Goal: Complete application form

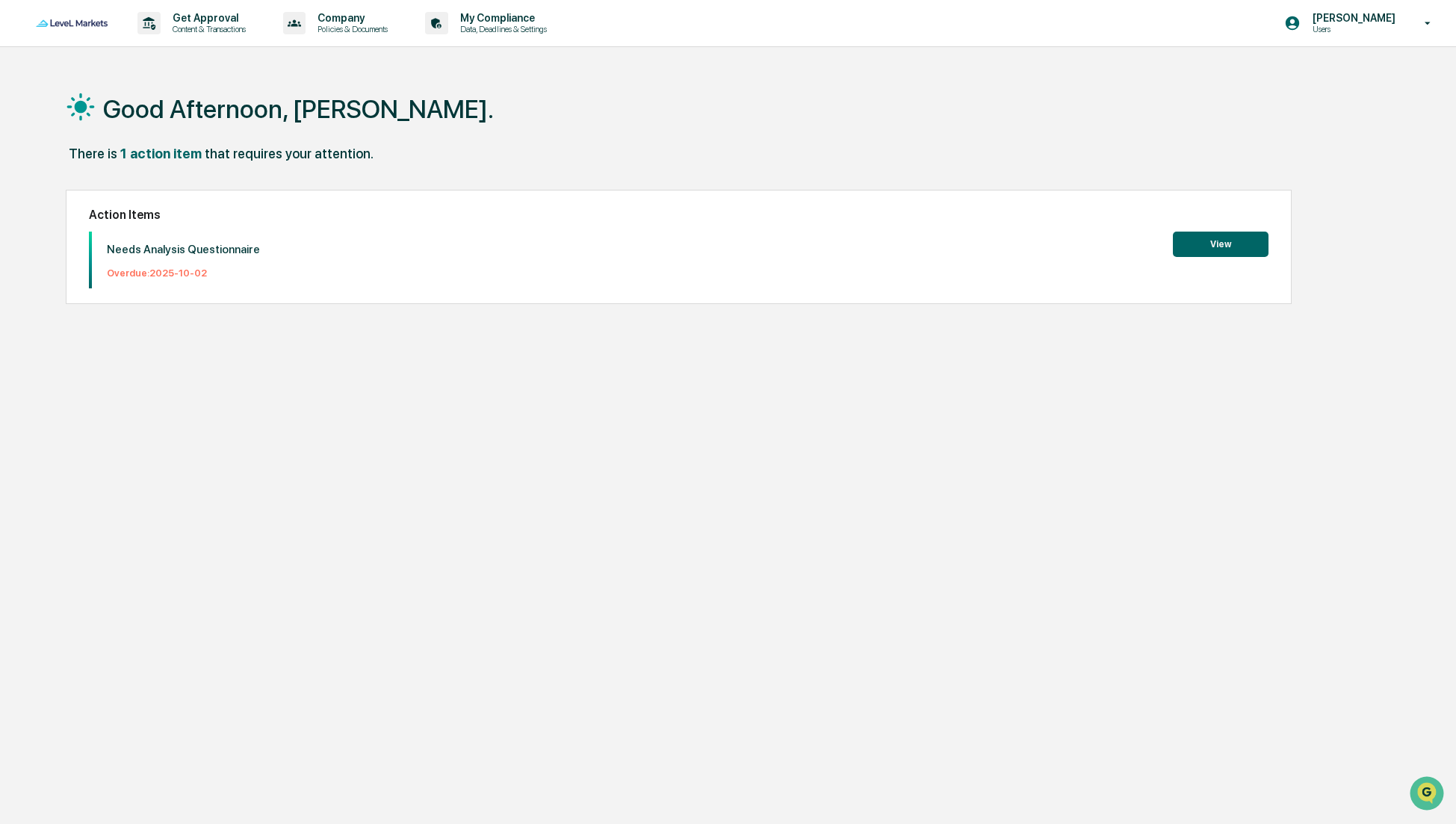
click at [1234, 237] on button "View" at bounding box center [1220, 245] width 96 height 26
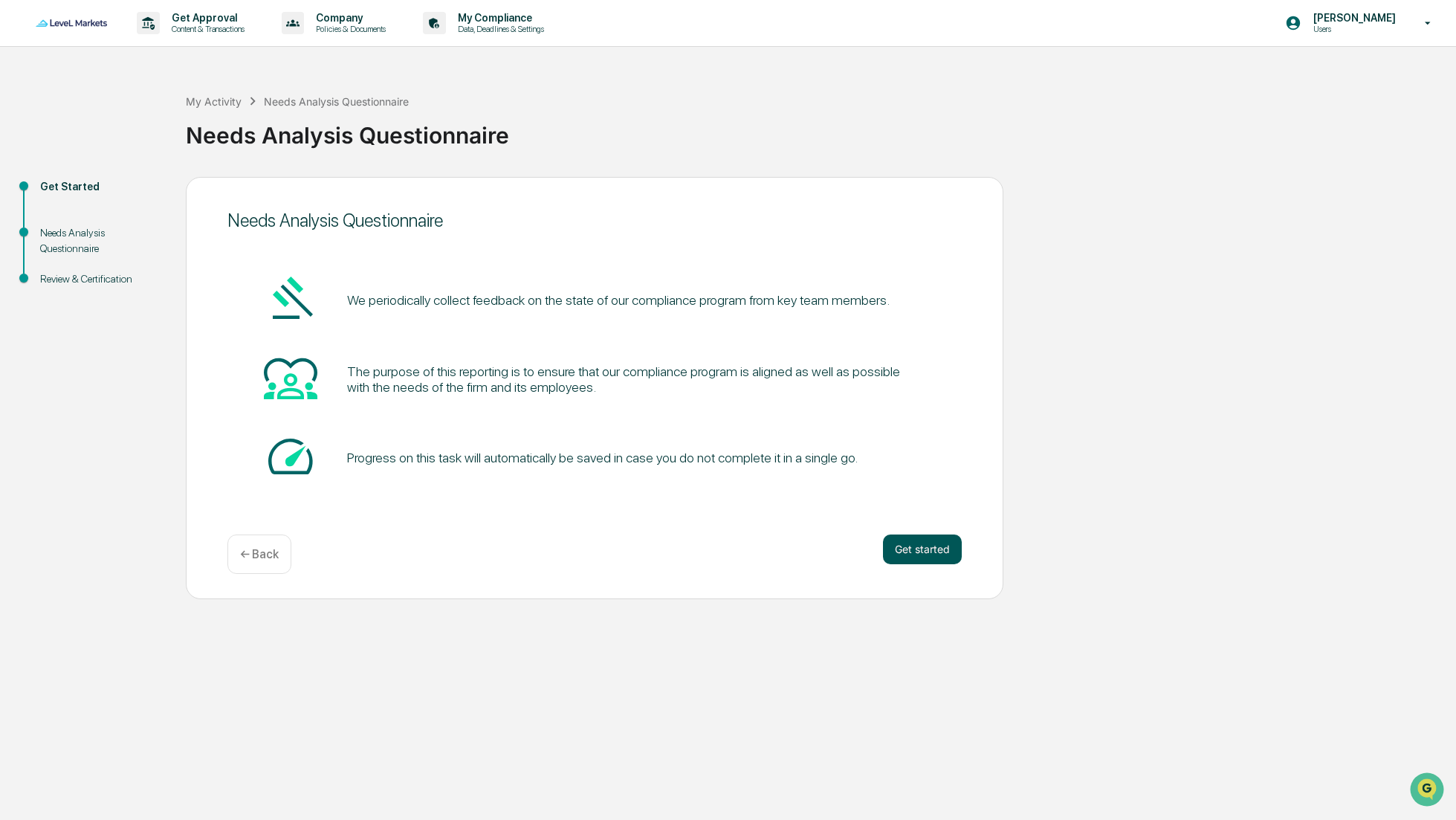
click at [903, 549] on button "Get started" at bounding box center [922, 549] width 79 height 30
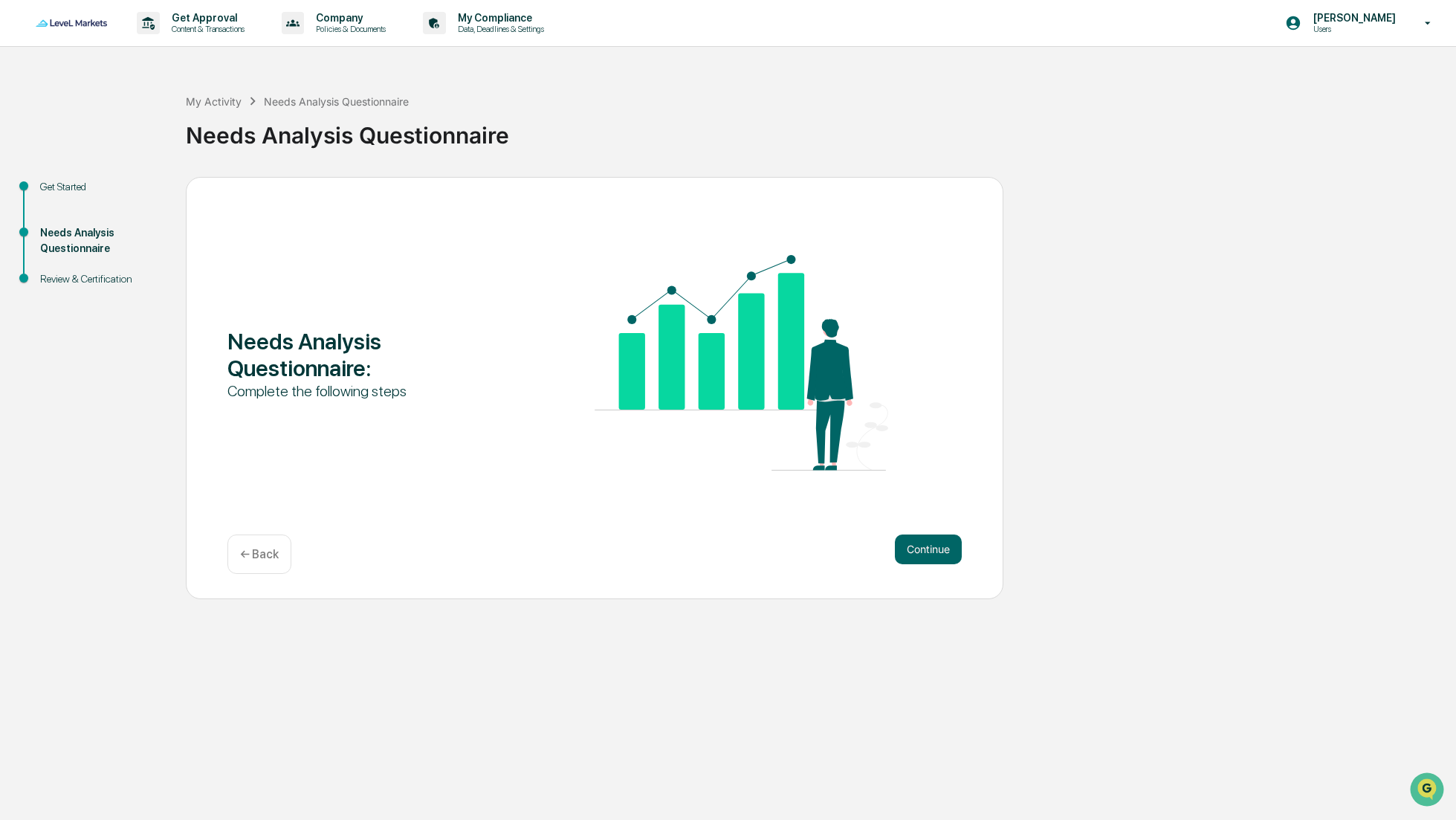
click at [903, 549] on button "Continue" at bounding box center [928, 549] width 67 height 30
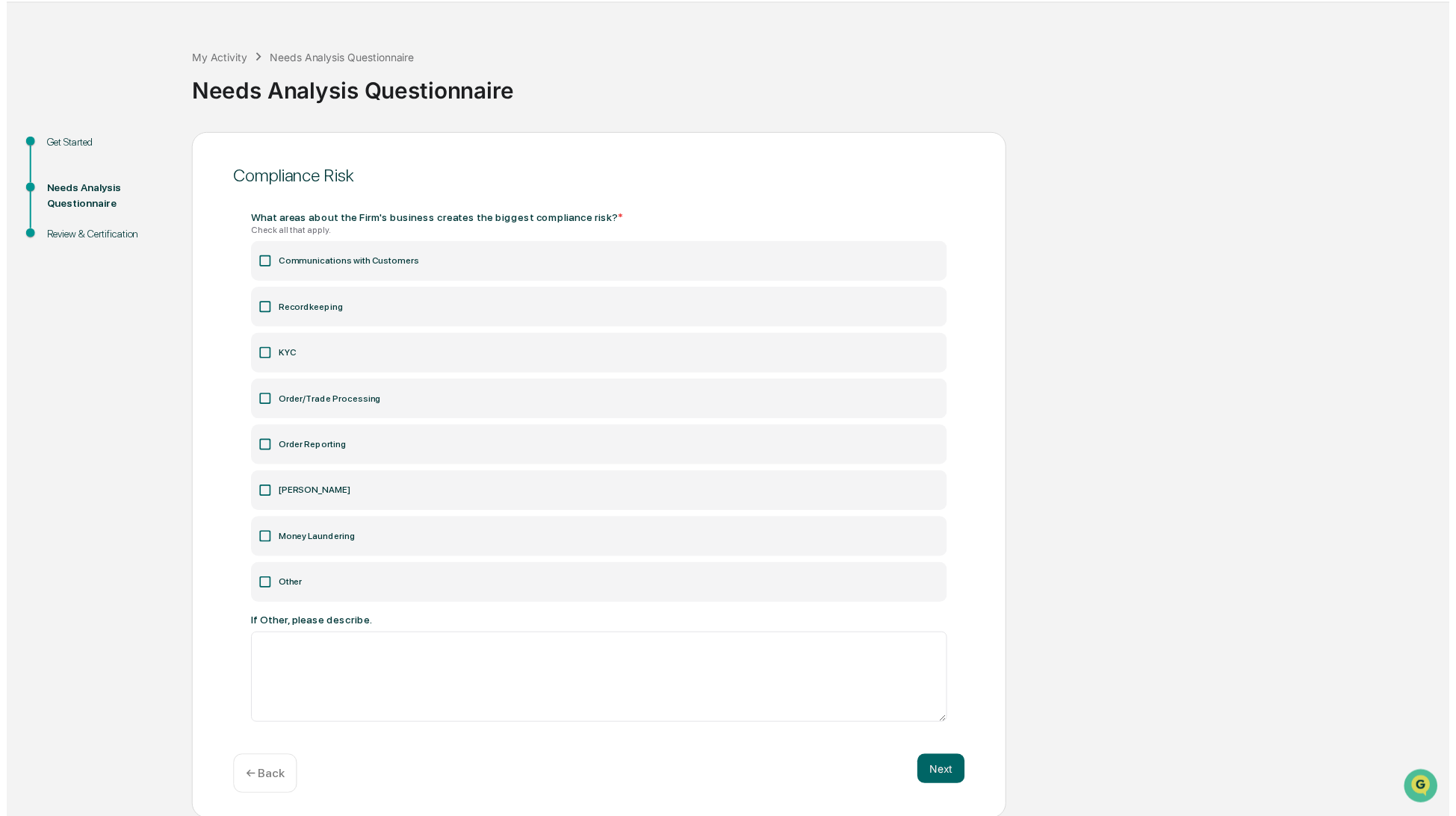
scroll to position [47, 0]
click at [263, 589] on icon at bounding box center [260, 586] width 15 height 15
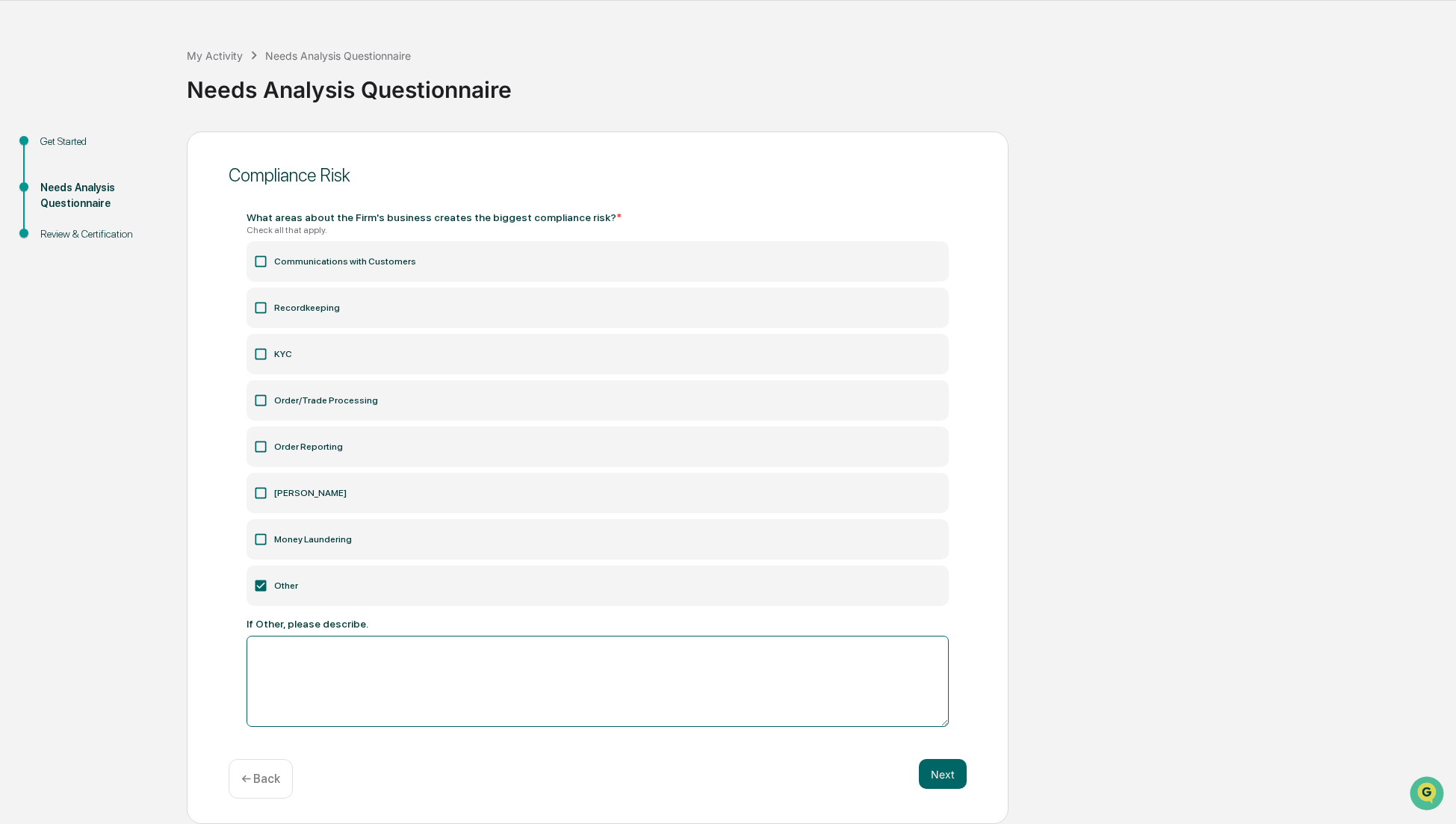
click at [316, 685] on textarea at bounding box center [597, 681] width 702 height 91
drag, startPoint x: 431, startPoint y: 659, endPoint x: 210, endPoint y: 652, distance: 221.1
click at [210, 652] on div "**********" at bounding box center [597, 478] width 821 height 694
type textarea "*"
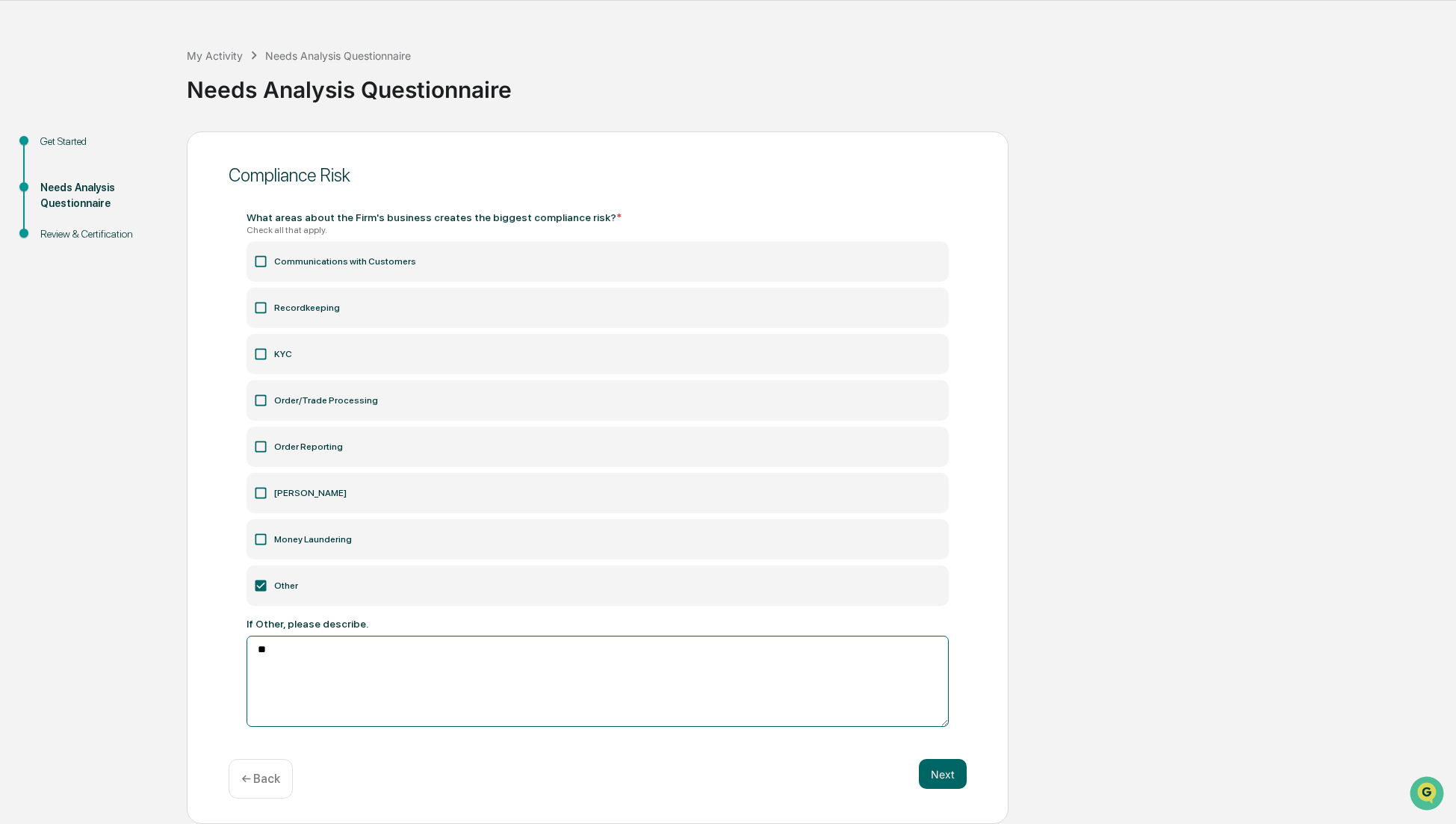
type textarea "*"
type textarea "**********"
click at [950, 777] on button "Next" at bounding box center [942, 774] width 47 height 30
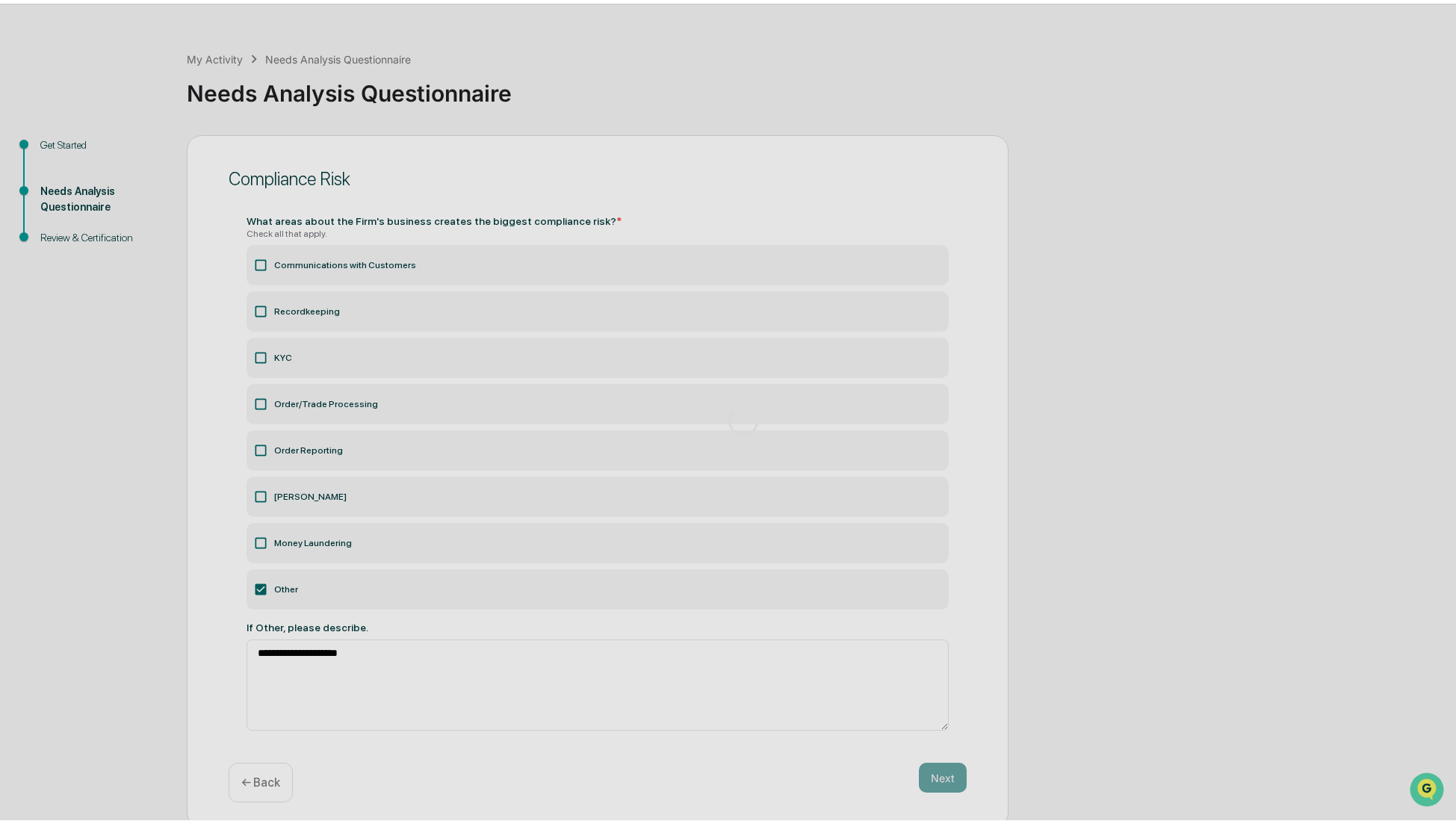
scroll to position [0, 0]
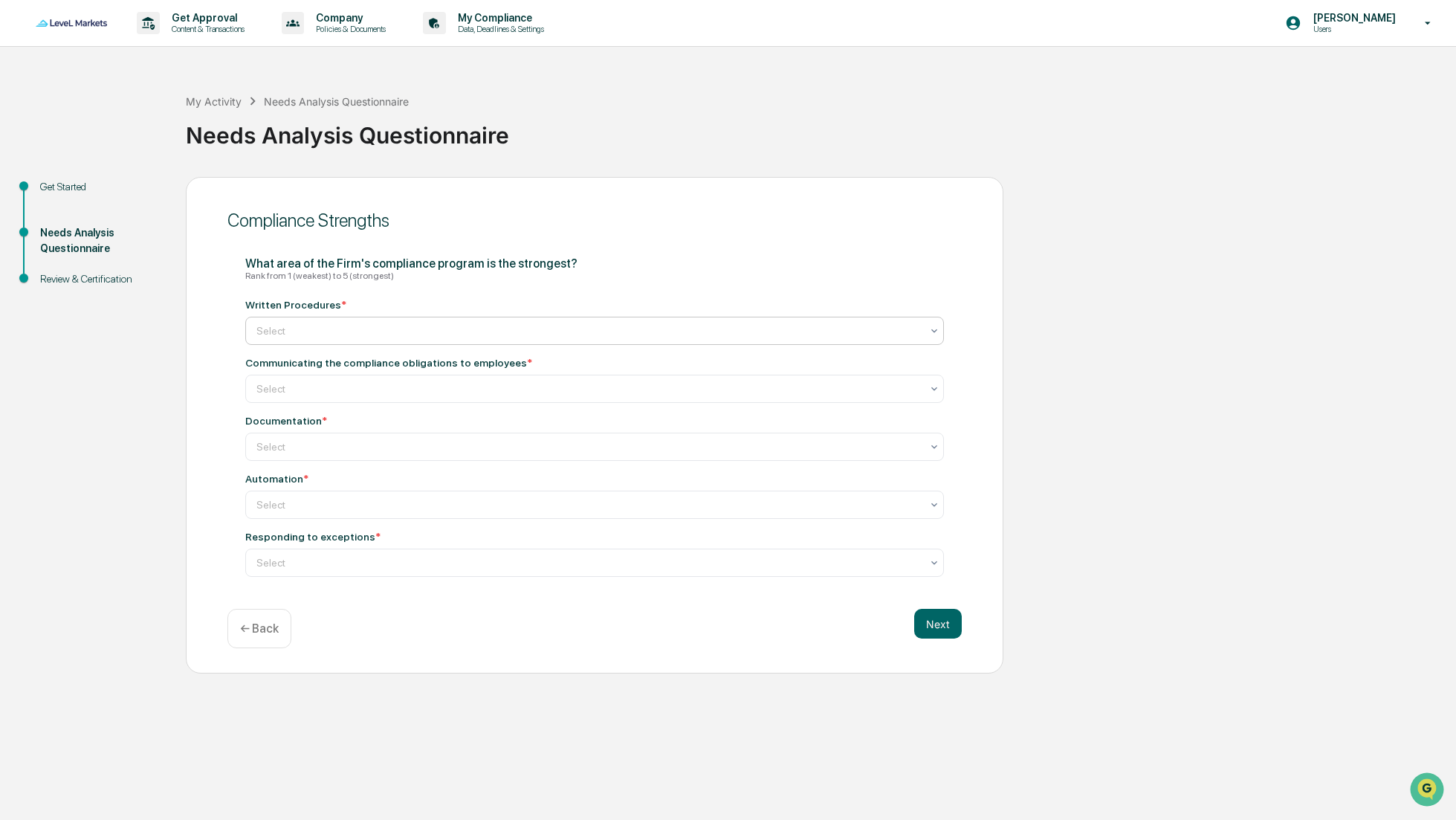
click at [451, 325] on div at bounding box center [588, 331] width 665 height 15
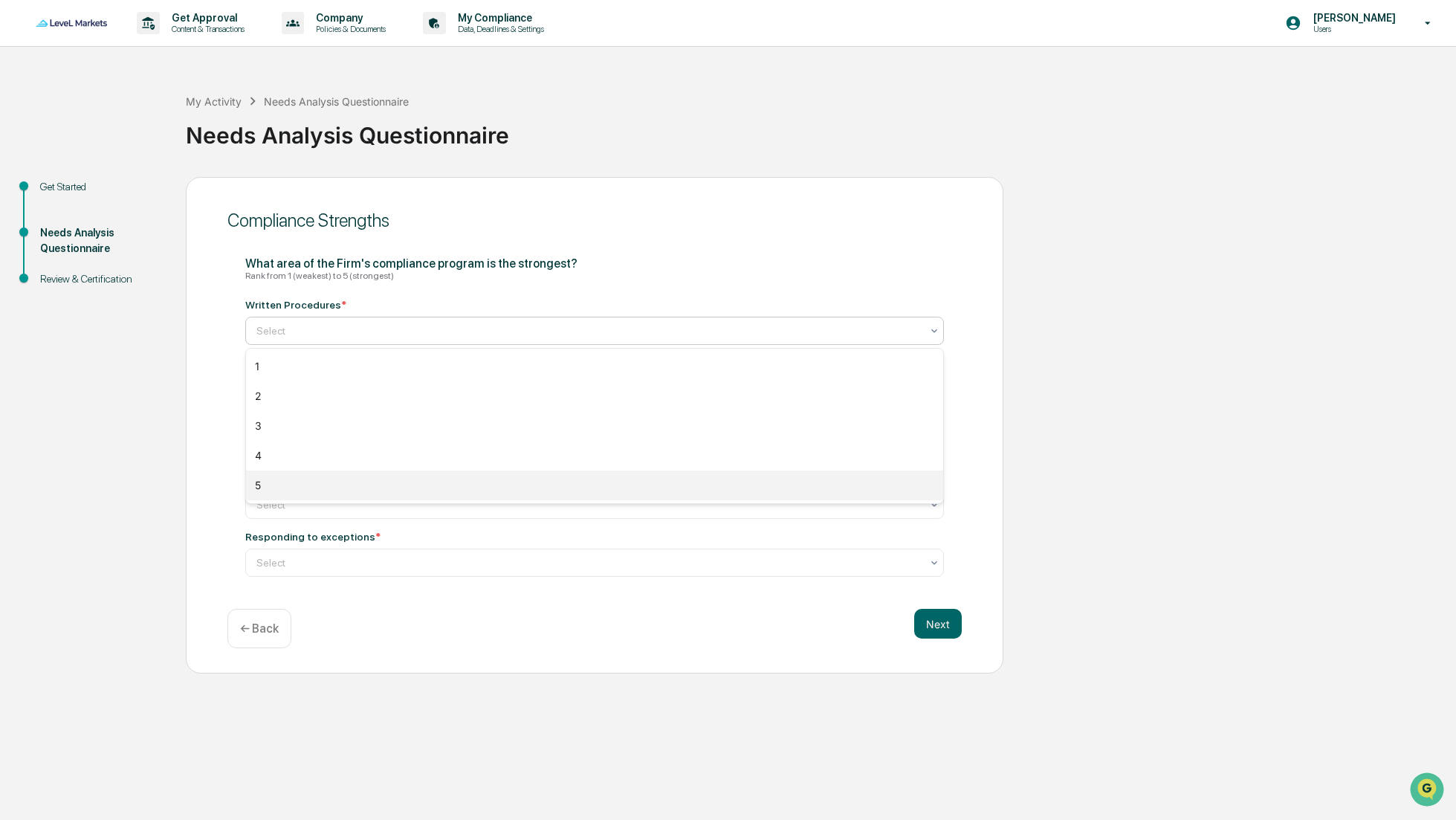
click at [374, 477] on div "5" at bounding box center [594, 486] width 698 height 30
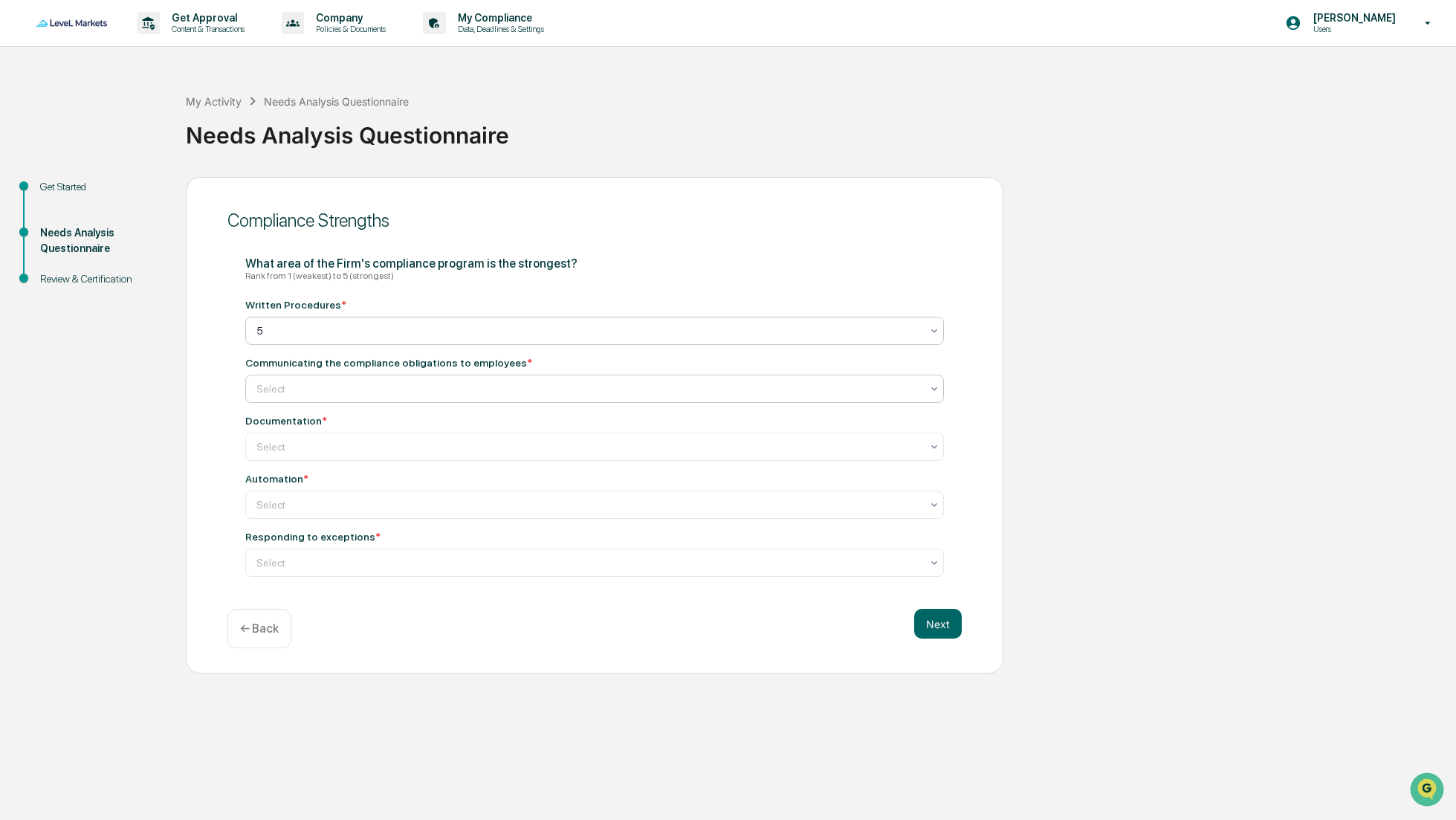
click at [414, 385] on div at bounding box center [588, 389] width 665 height 15
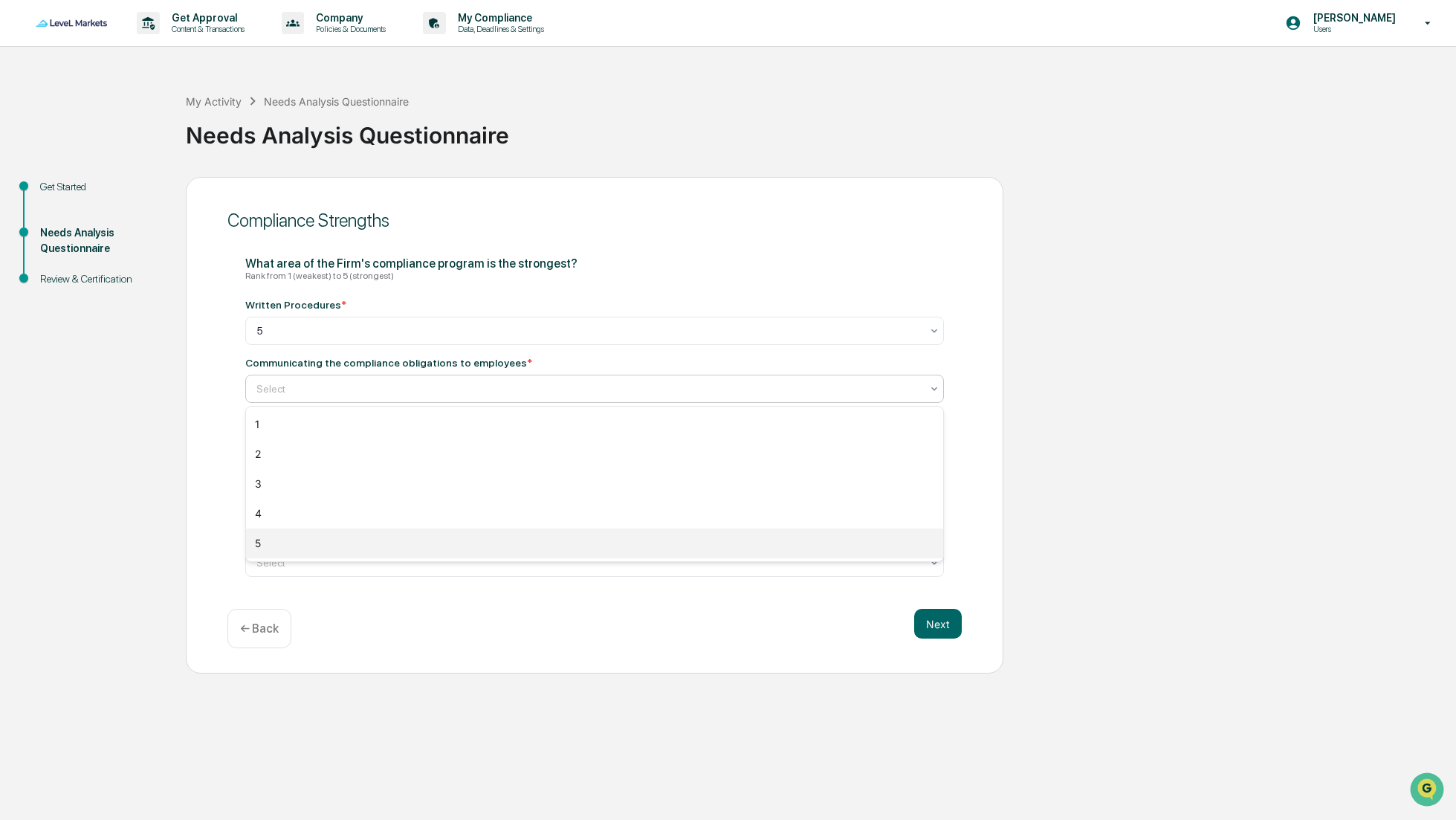
click at [354, 540] on div "5" at bounding box center [594, 543] width 698 height 30
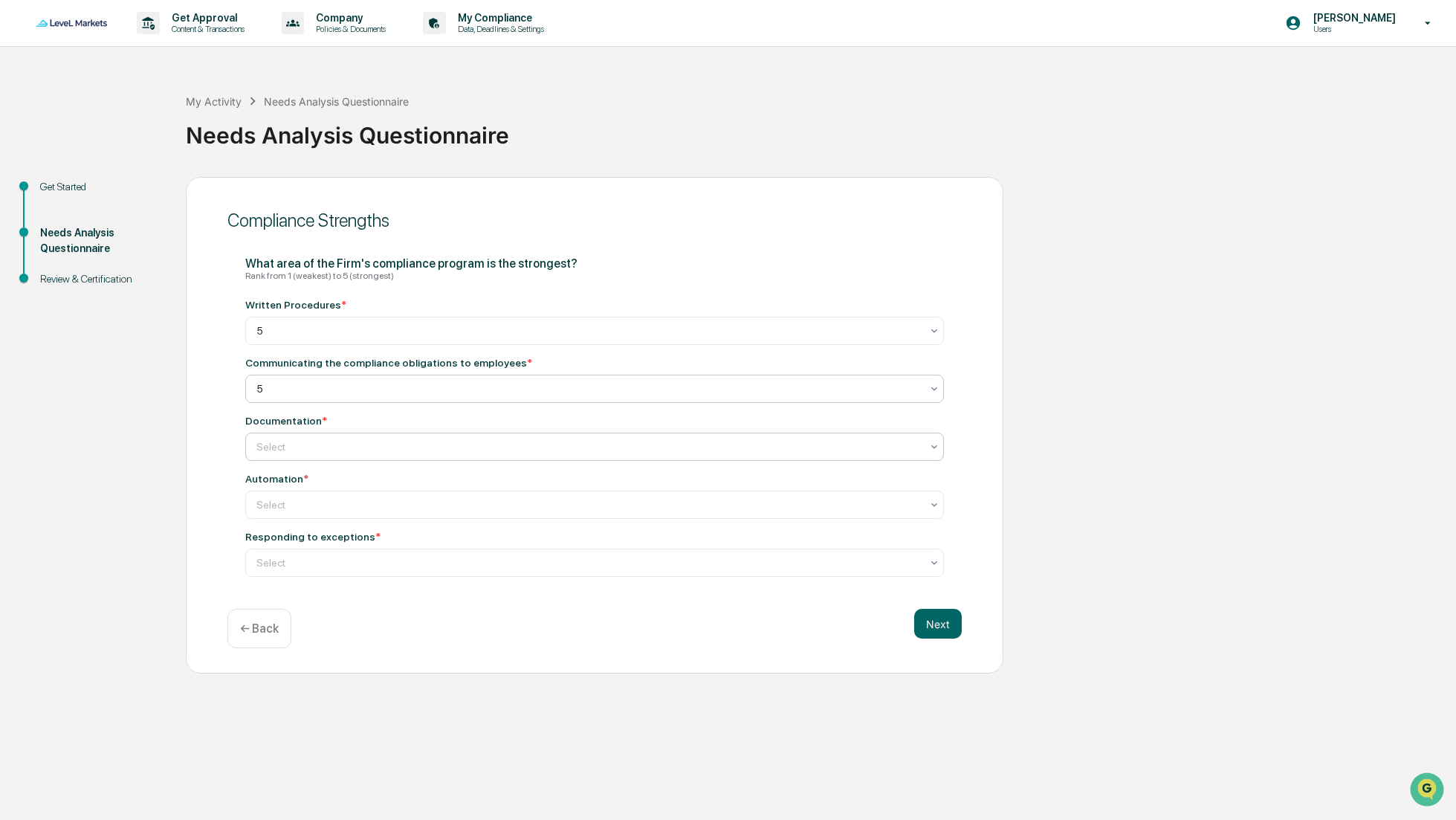
click at [381, 448] on div at bounding box center [588, 447] width 665 height 15
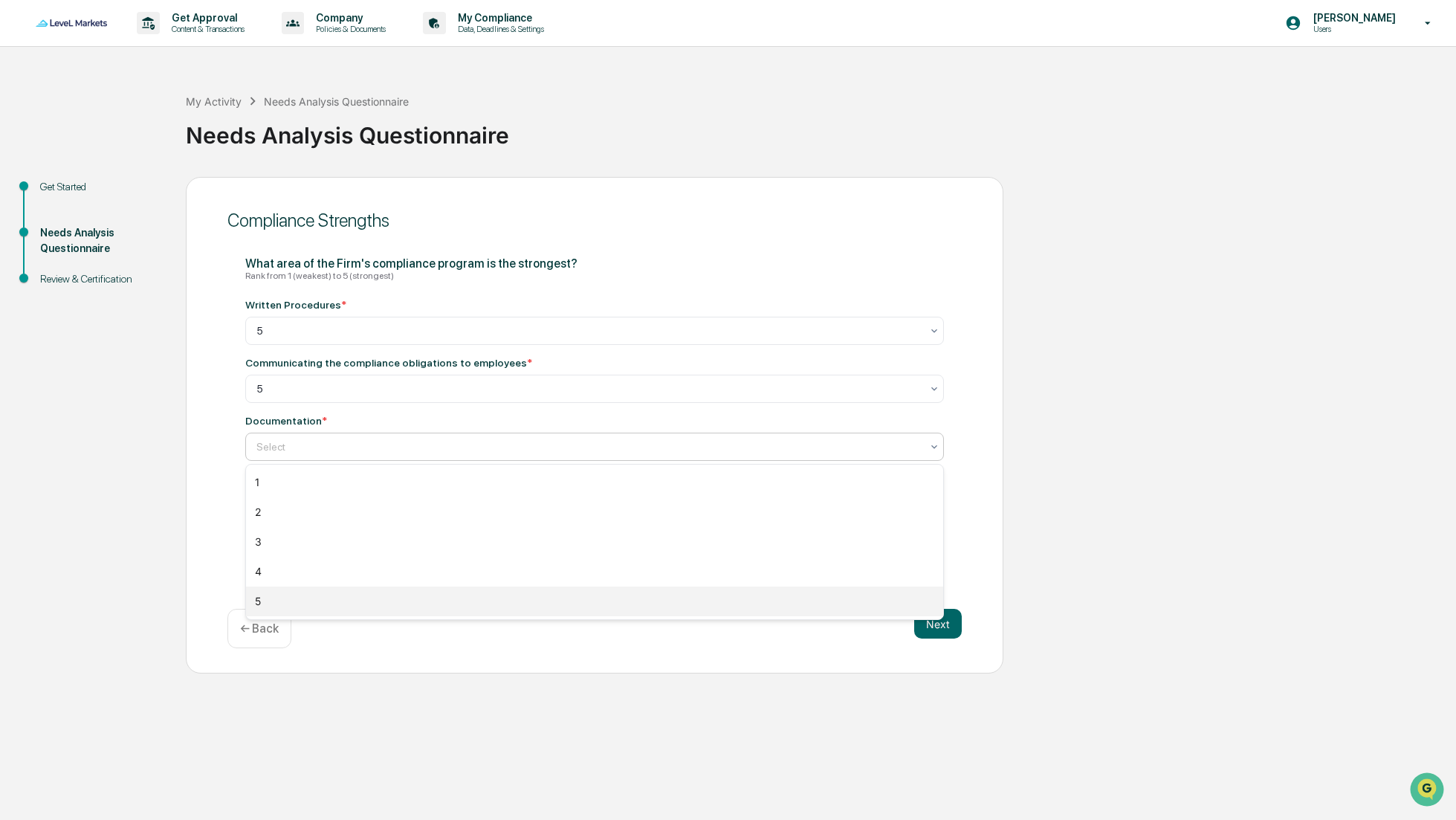
drag, startPoint x: 309, startPoint y: 565, endPoint x: 307, endPoint y: 593, distance: 28.1
click at [307, 593] on div "1 2 3 4 5" at bounding box center [594, 542] width 698 height 154
click at [307, 593] on div "5" at bounding box center [594, 602] width 698 height 30
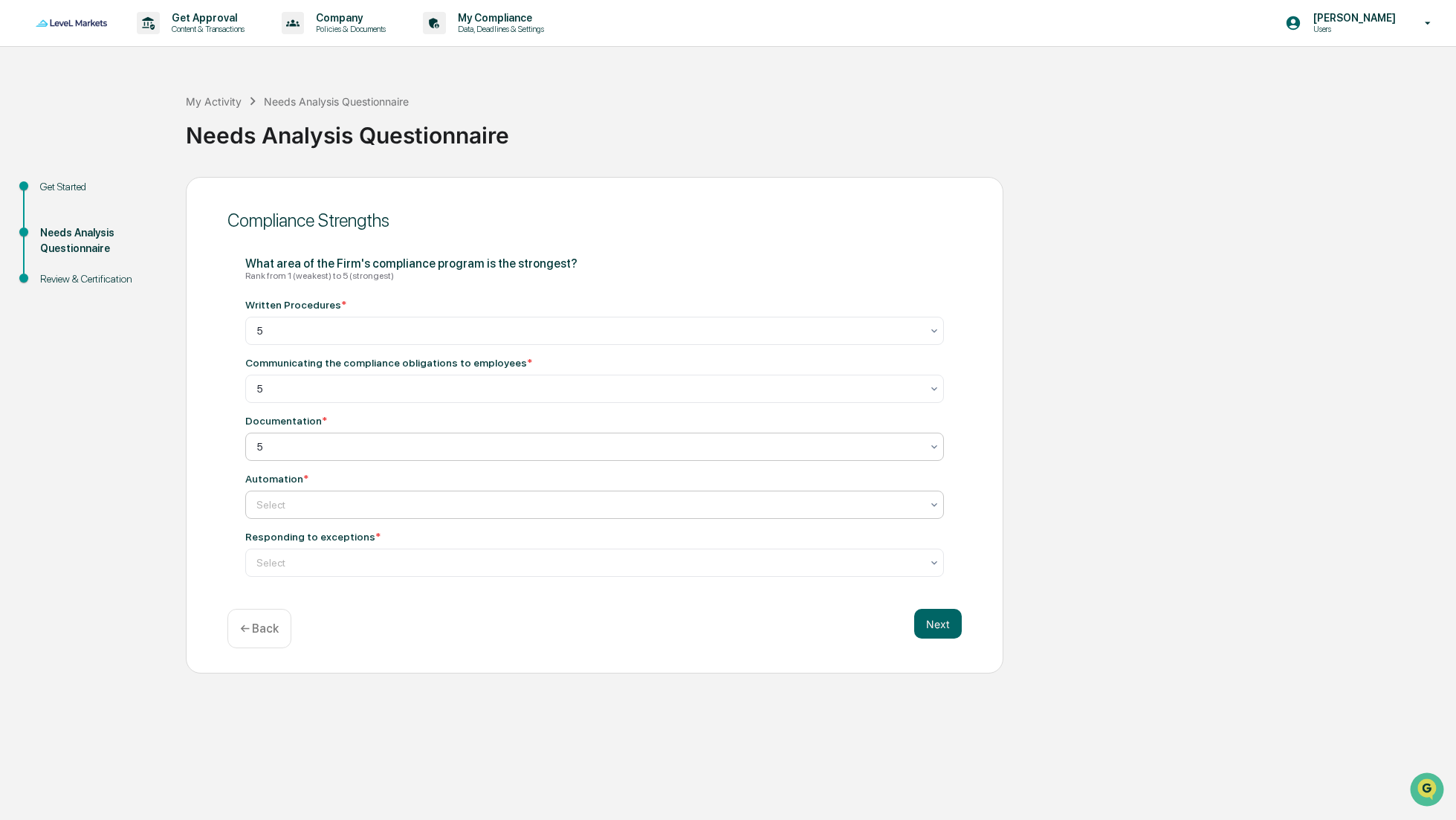
click at [386, 495] on div "Select" at bounding box center [588, 505] width 680 height 21
click at [346, 591] on div "3" at bounding box center [594, 600] width 698 height 30
click at [392, 564] on div at bounding box center [588, 563] width 665 height 15
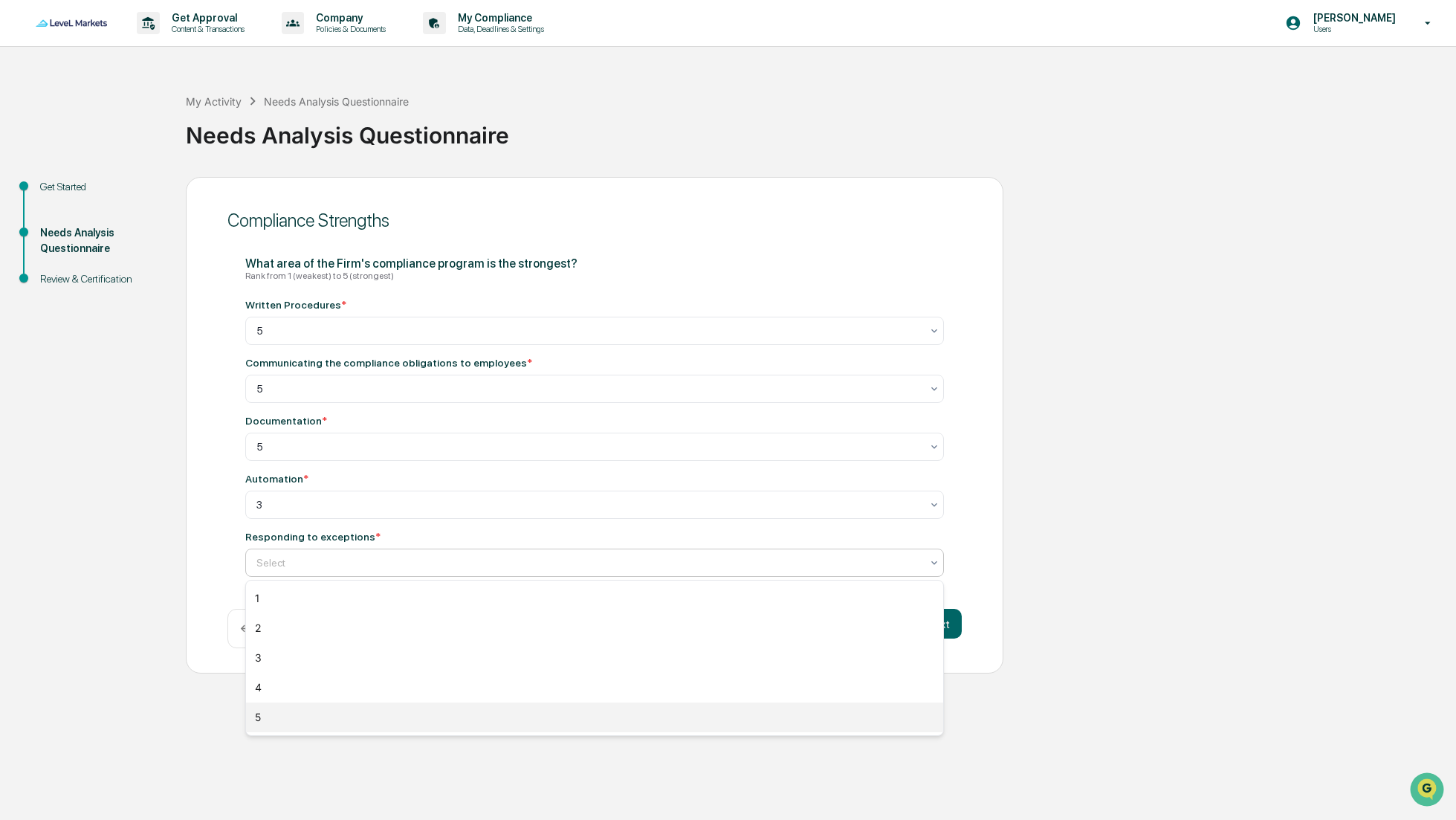
click at [367, 717] on div "5" at bounding box center [594, 717] width 698 height 30
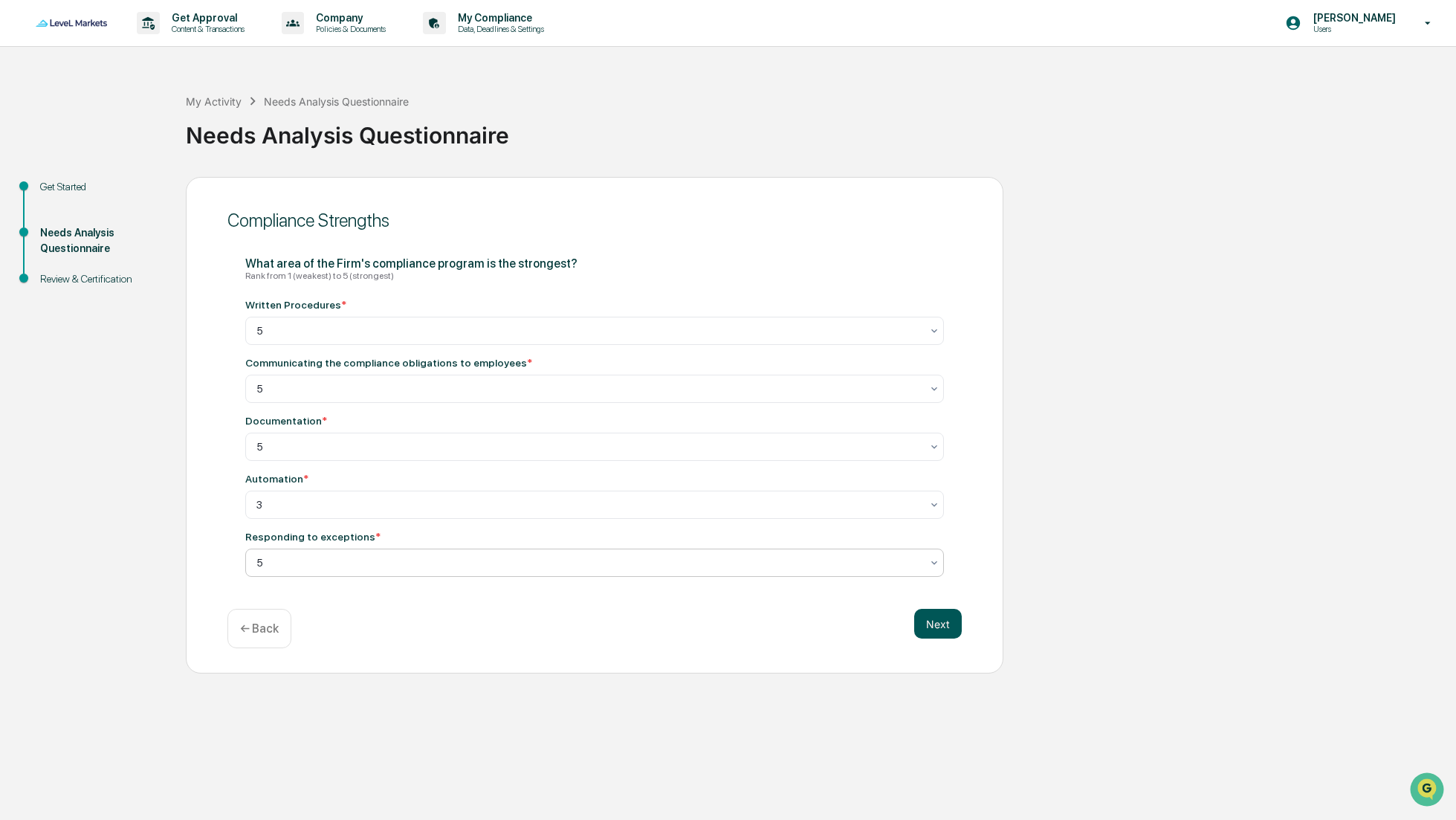
click at [931, 624] on button "Next" at bounding box center [937, 624] width 47 height 30
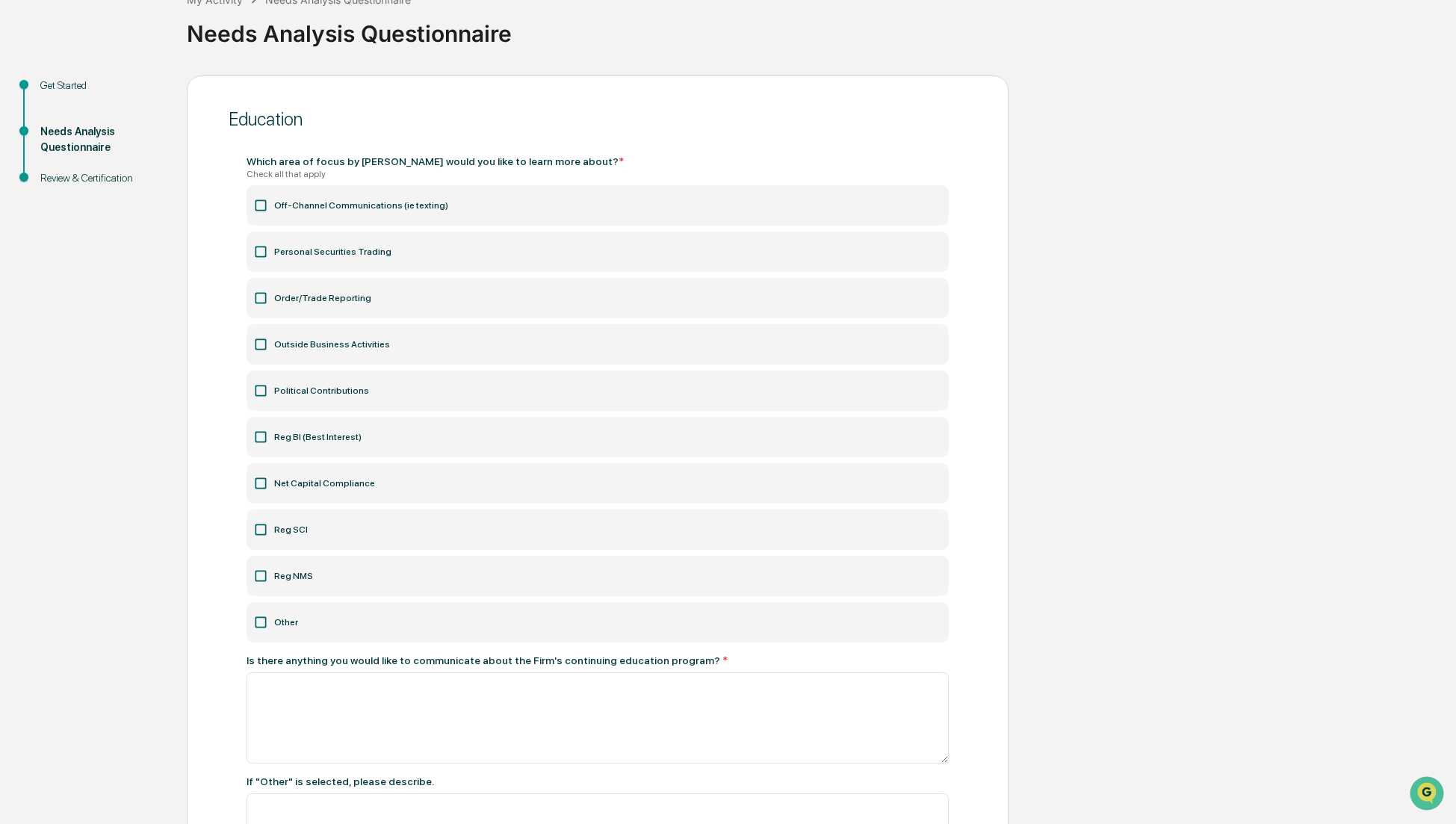
scroll to position [125, 0]
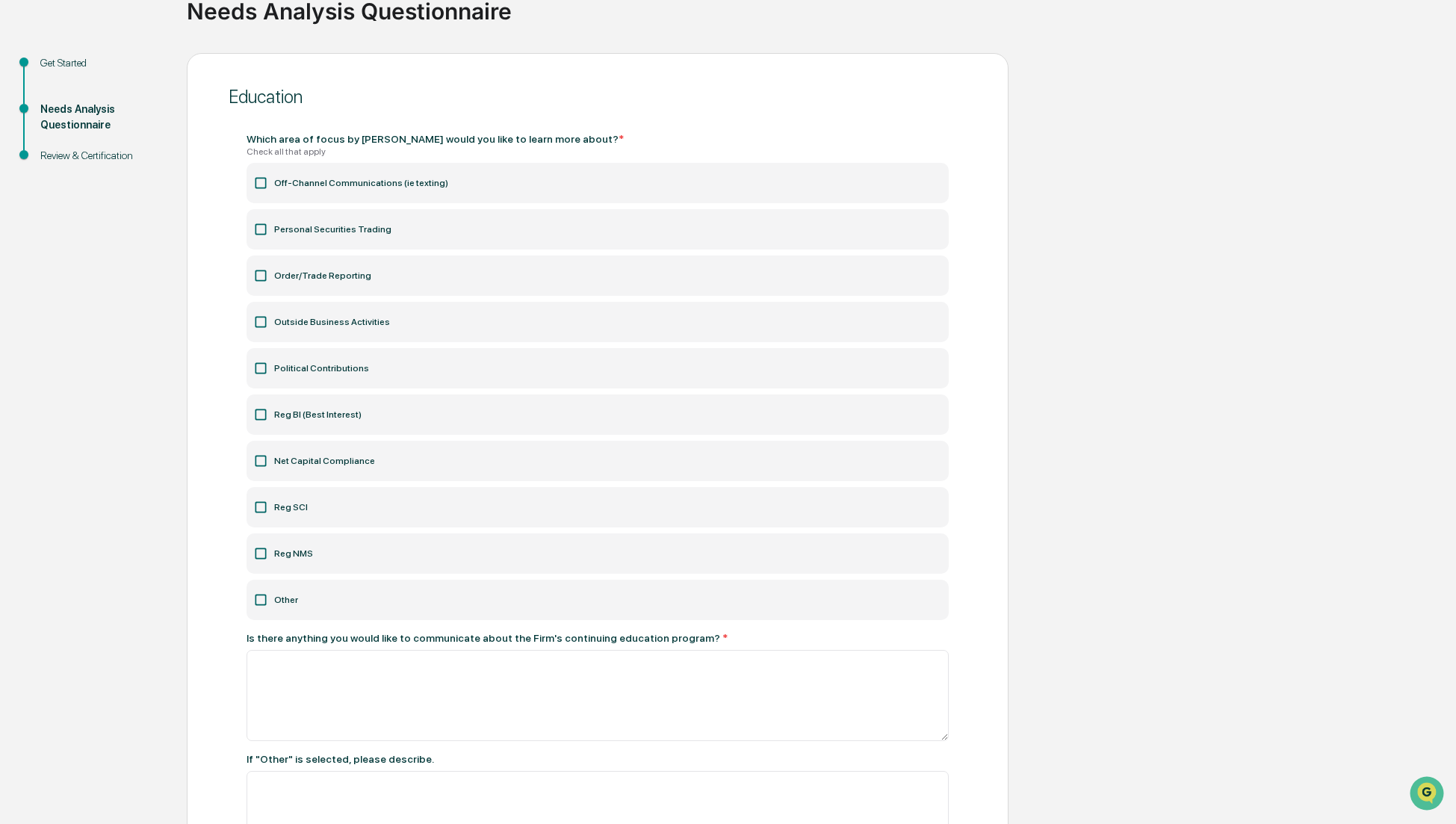
drag, startPoint x: 260, startPoint y: 511, endPoint x: 312, endPoint y: 516, distance: 52.2
click at [260, 511] on icon at bounding box center [260, 508] width 15 height 15
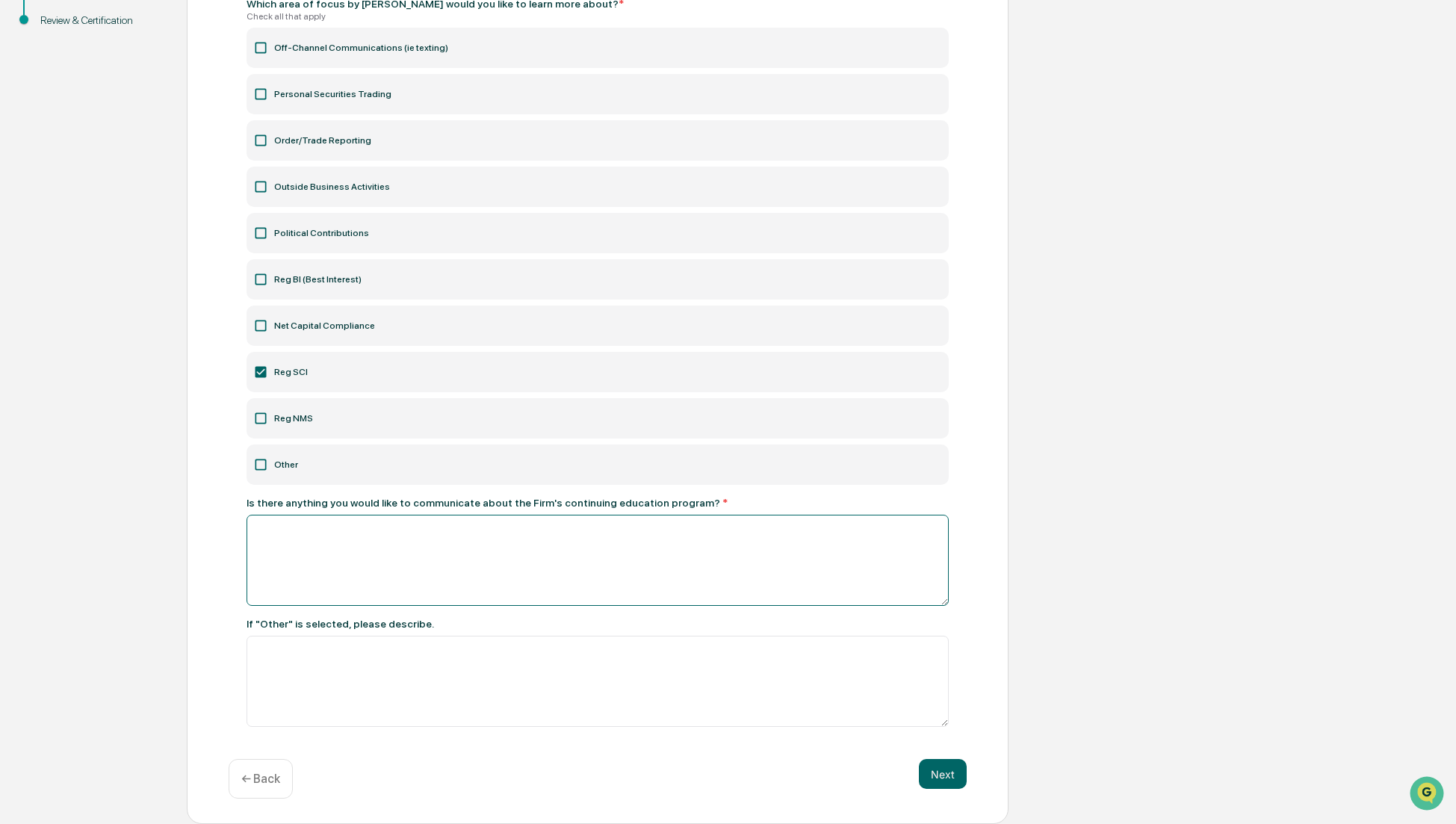
click at [507, 581] on textarea at bounding box center [597, 560] width 702 height 91
type textarea "*"
type textarea "**"
click at [950, 775] on button "Next" at bounding box center [942, 774] width 47 height 30
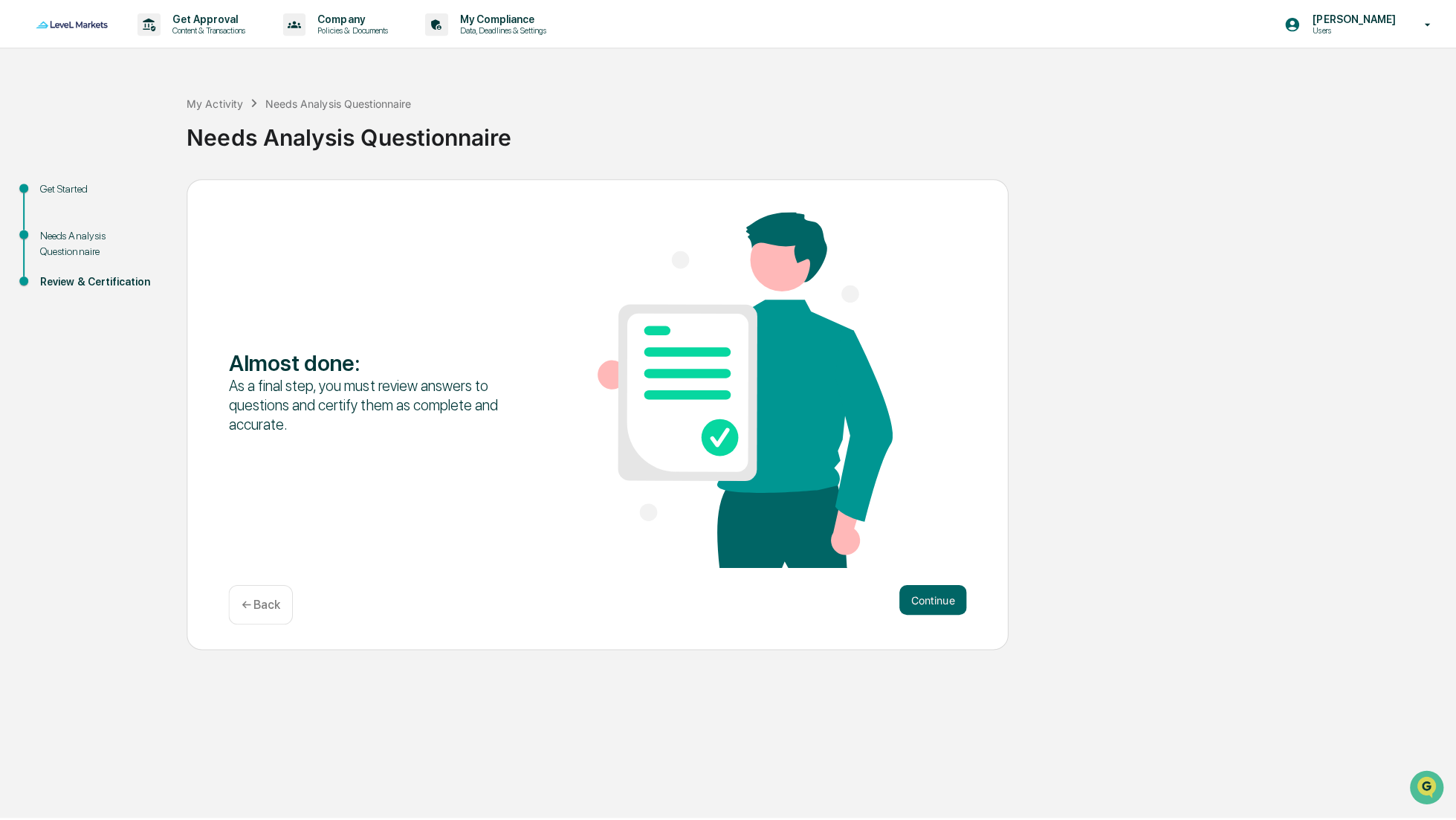
scroll to position [0, 0]
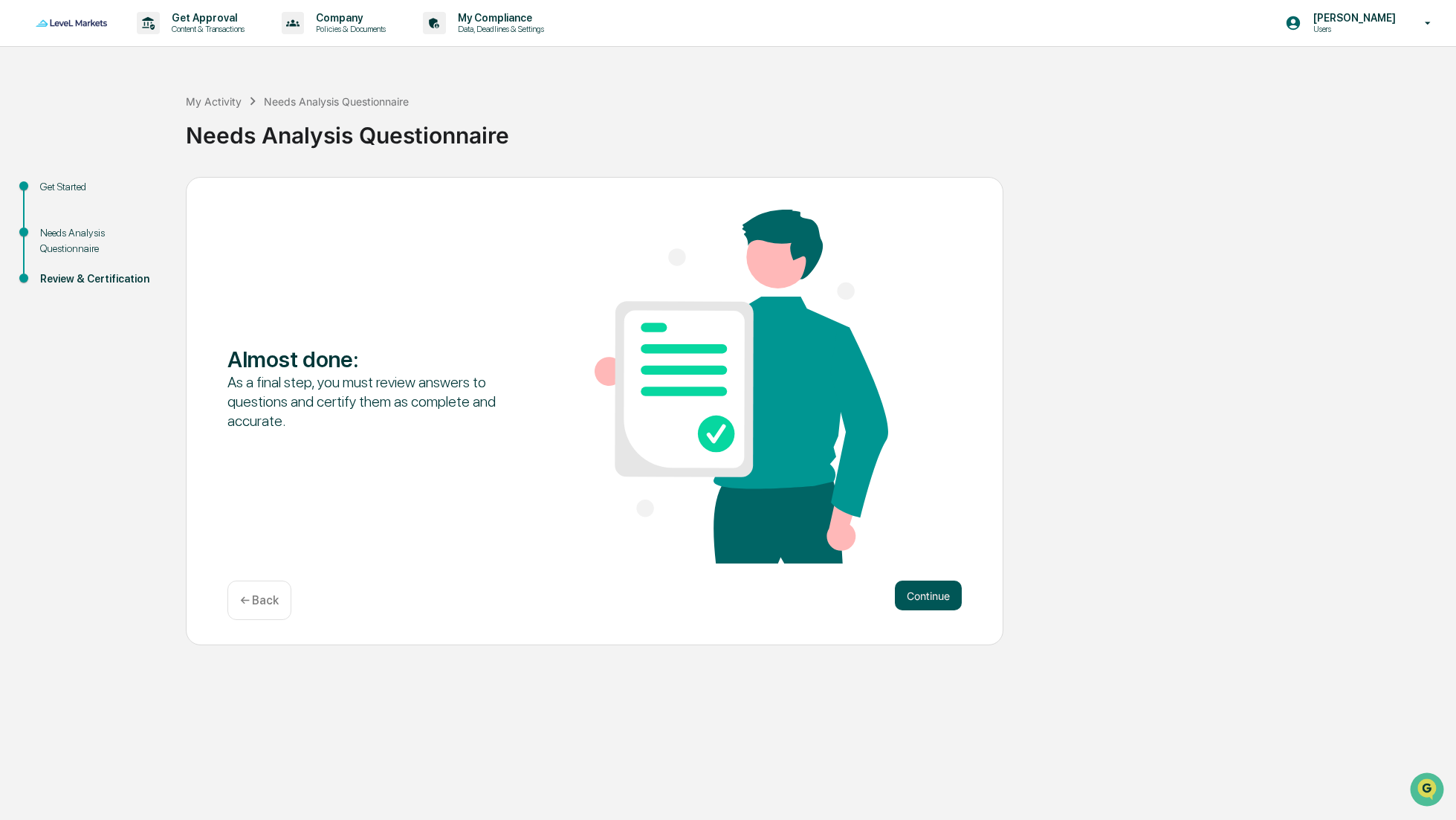
click at [913, 593] on button "Continue" at bounding box center [928, 596] width 67 height 30
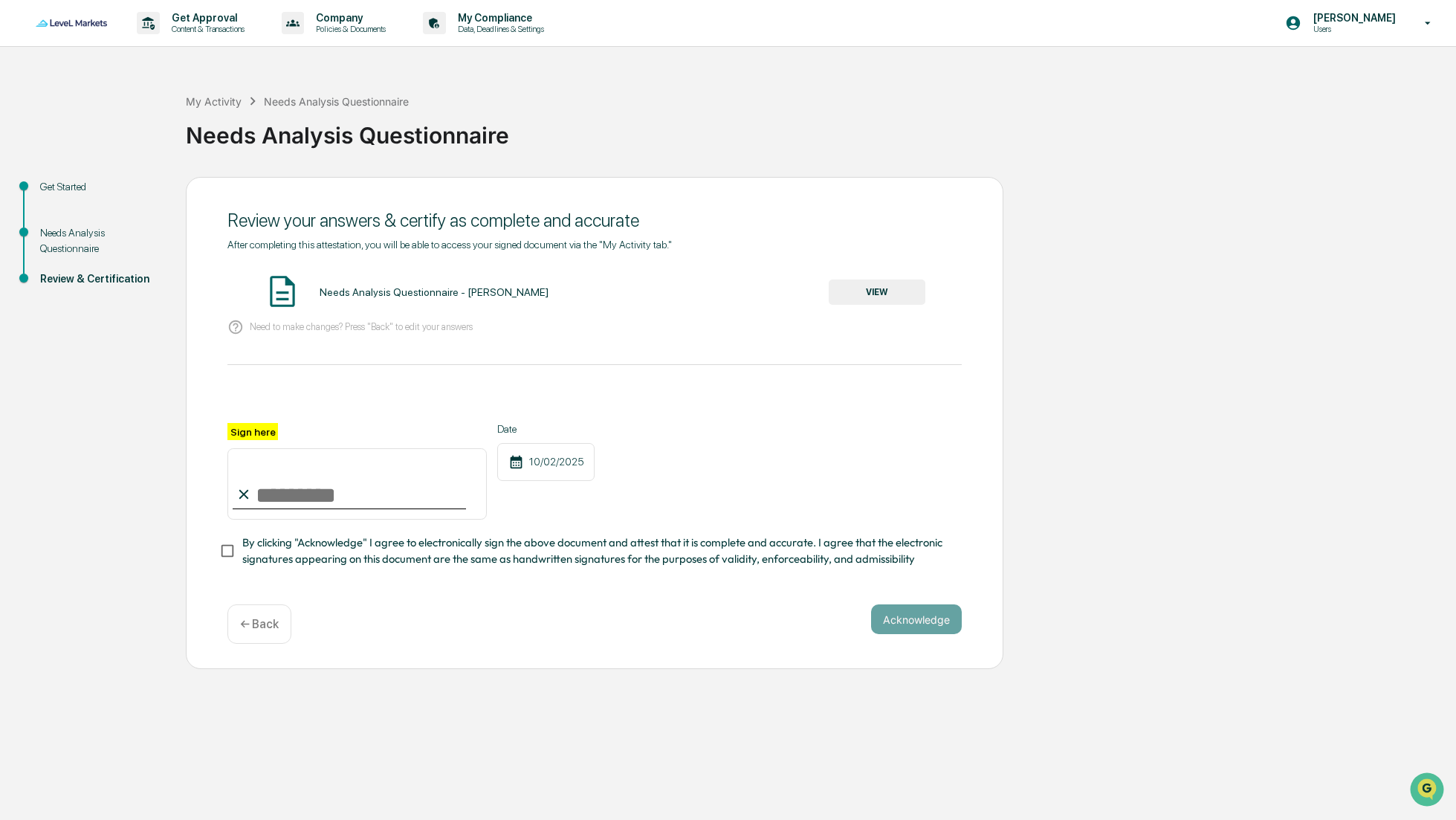
click at [305, 502] on input "Sign here" at bounding box center [357, 483] width 259 height 71
type input "**********"
click at [901, 622] on button "Acknowledge" at bounding box center [916, 620] width 91 height 30
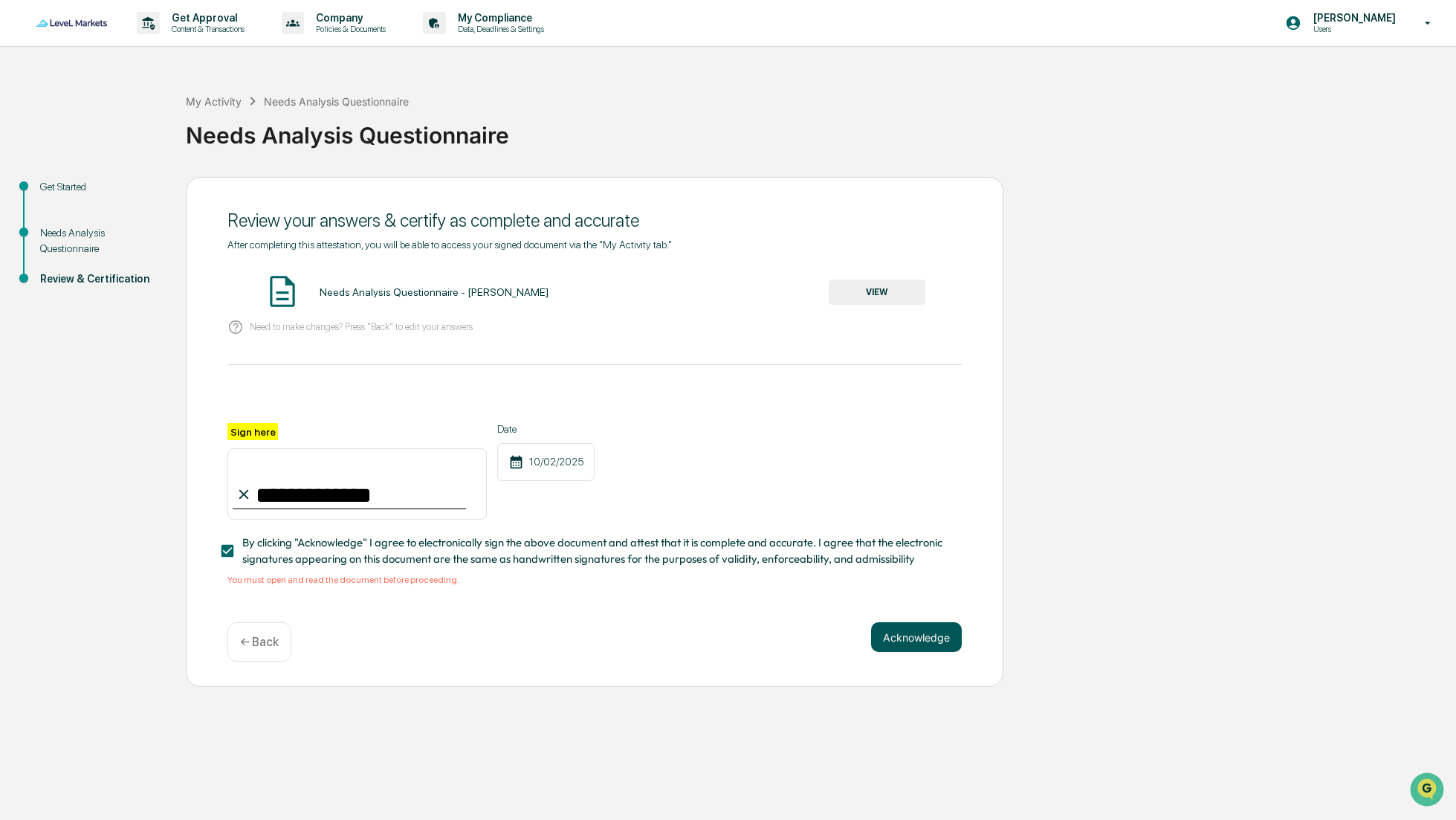
click at [928, 648] on button "Acknowledge" at bounding box center [916, 637] width 91 height 30
click at [453, 292] on div "Needs Analysis Questionnaire - [PERSON_NAME]" at bounding box center [435, 292] width 229 height 12
click at [897, 283] on button "VIEW" at bounding box center [877, 292] width 97 height 25
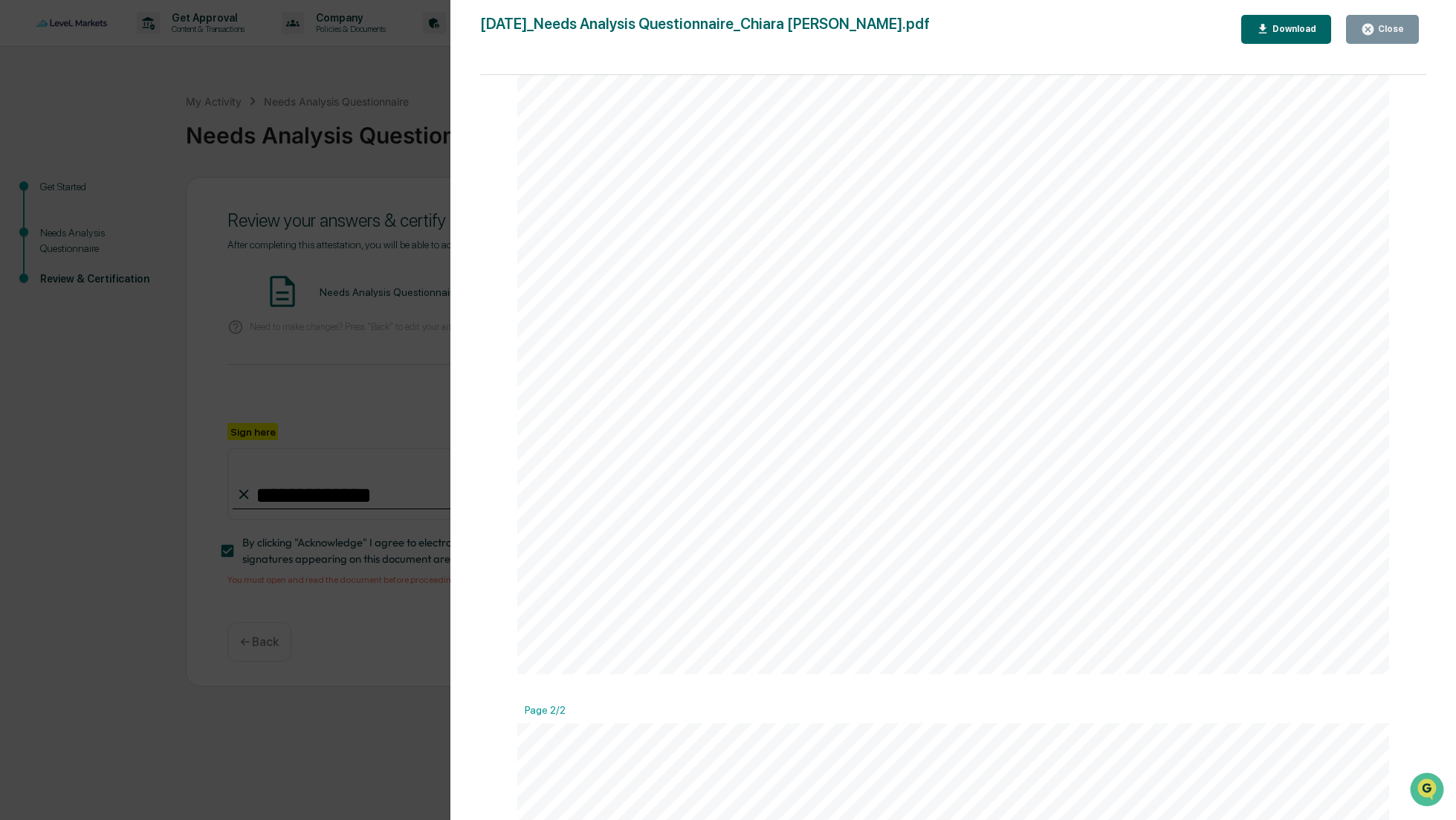
scroll to position [673, 0]
click at [1383, 37] on button "Close" at bounding box center [1383, 29] width 73 height 29
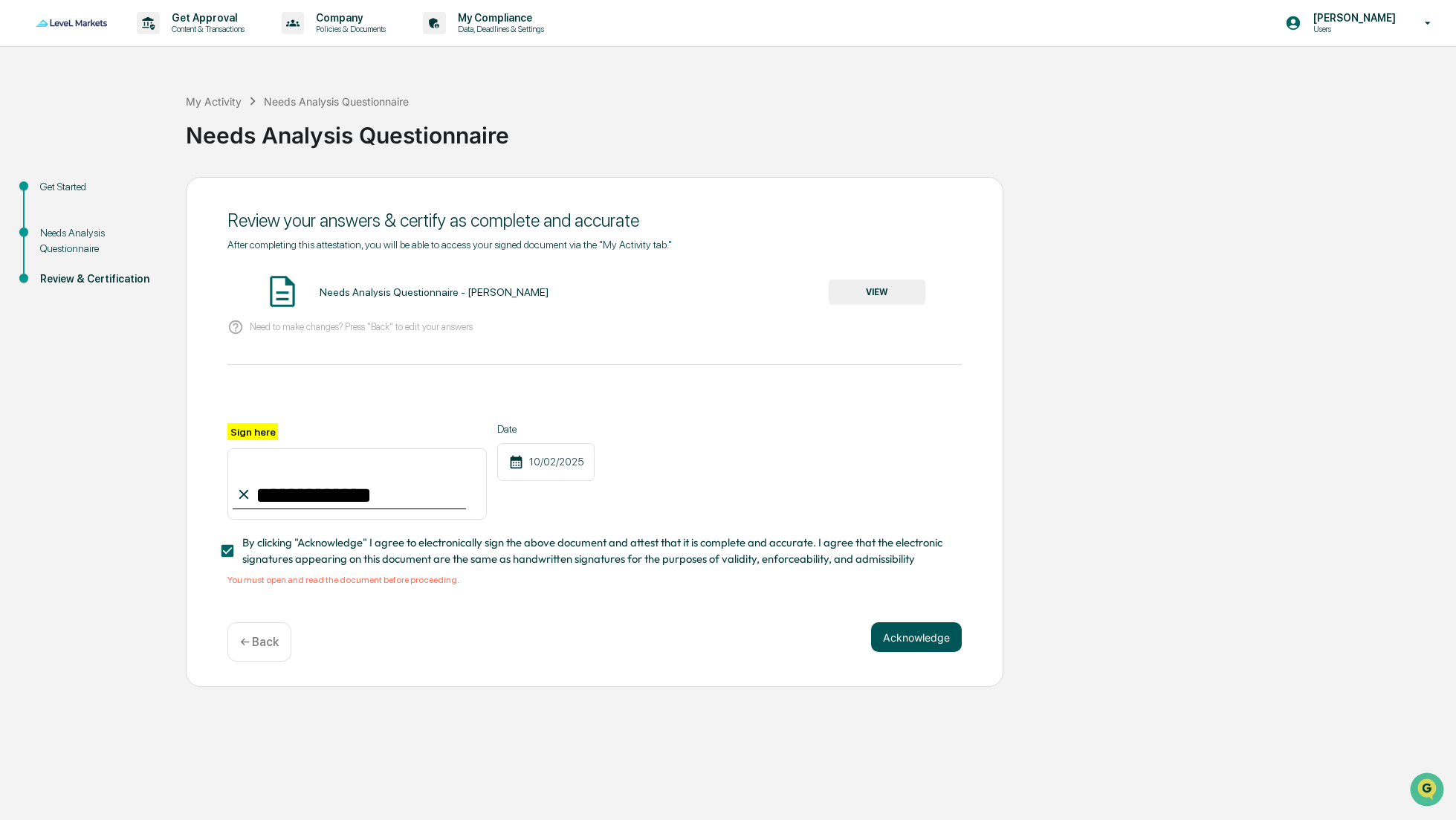
click at [912, 636] on button "Acknowledge" at bounding box center [916, 637] width 91 height 30
